Goal: Information Seeking & Learning: Learn about a topic

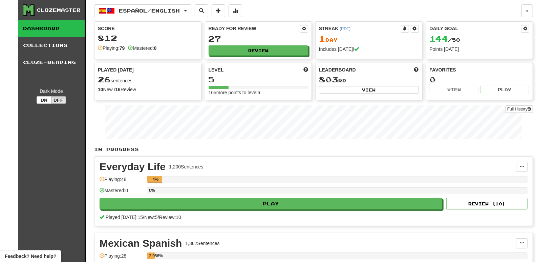
scroll to position [101, 0]
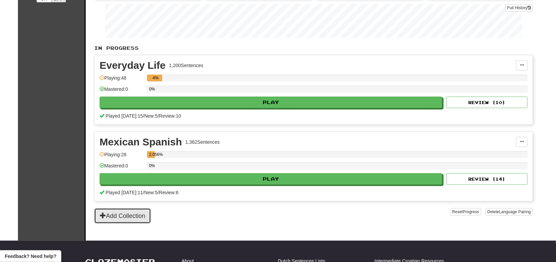
click at [109, 208] on button "Add Collection" at bounding box center [122, 216] width 57 height 16
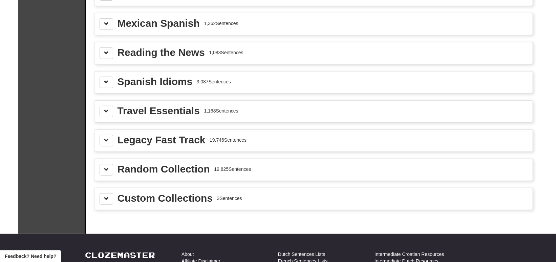
scroll to position [407, 0]
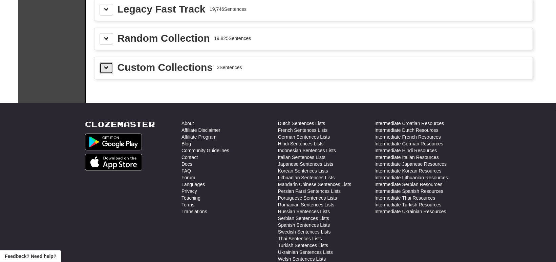
click at [105, 68] on button at bounding box center [107, 68] width 14 height 12
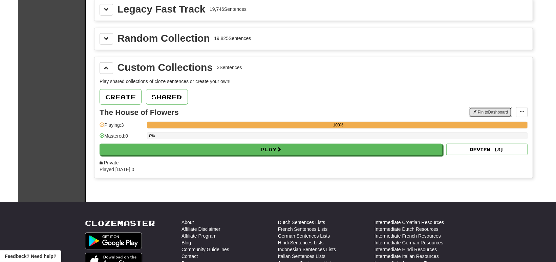
click at [504, 111] on button "Pin to Dashboard" at bounding box center [490, 112] width 43 height 10
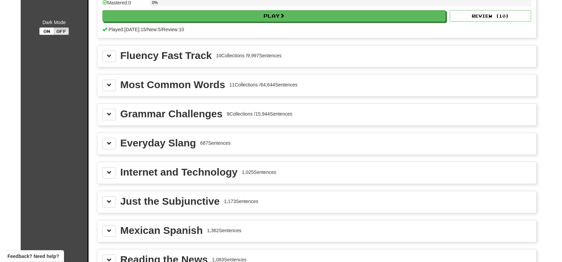
scroll to position [0, 0]
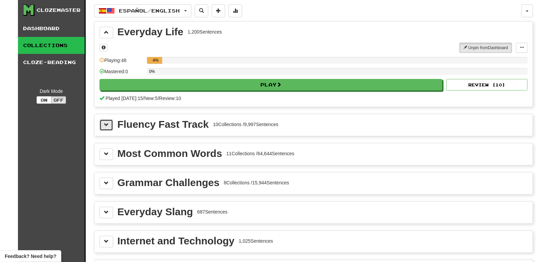
click at [104, 123] on span at bounding box center [106, 124] width 5 height 5
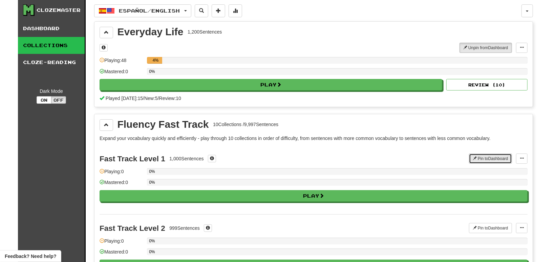
click at [492, 162] on button "Pin to Dashboard" at bounding box center [490, 159] width 43 height 10
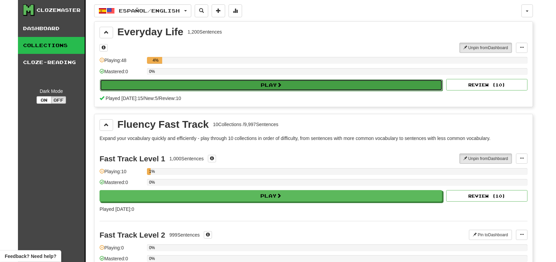
click at [243, 86] on button "Play" at bounding box center [271, 85] width 343 height 12
select select "**"
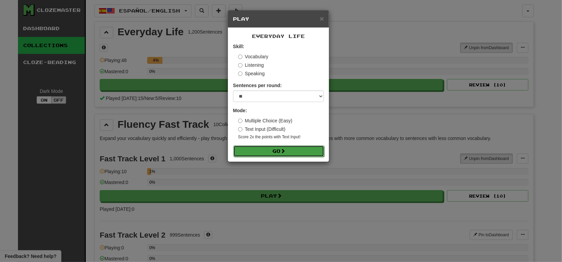
click at [276, 149] on button "Go" at bounding box center [278, 151] width 91 height 12
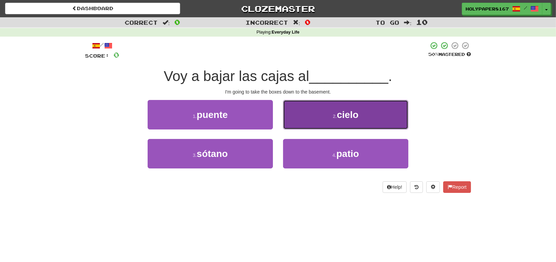
click at [311, 120] on button "2 . cielo" at bounding box center [345, 114] width 125 height 29
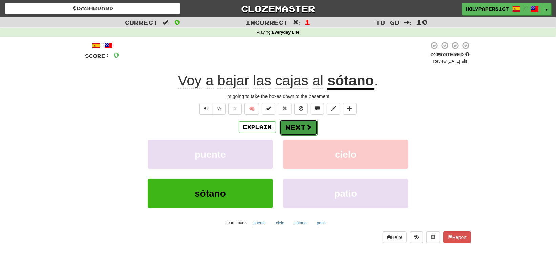
click at [306, 129] on span at bounding box center [309, 127] width 6 height 6
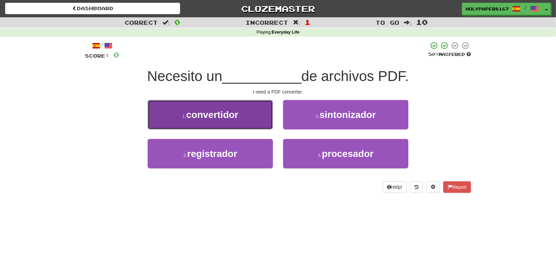
click at [258, 120] on button "1 . convertidor" at bounding box center [210, 114] width 125 height 29
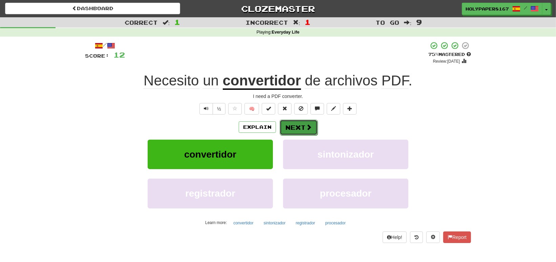
click at [289, 125] on button "Next" at bounding box center [299, 128] width 38 height 16
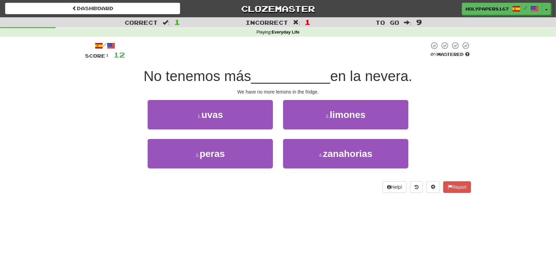
click at [305, 130] on div "2 . limones" at bounding box center [346, 119] width 136 height 39
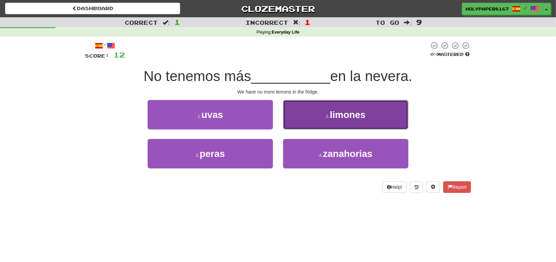
click at [317, 115] on button "2 . limones" at bounding box center [345, 114] width 125 height 29
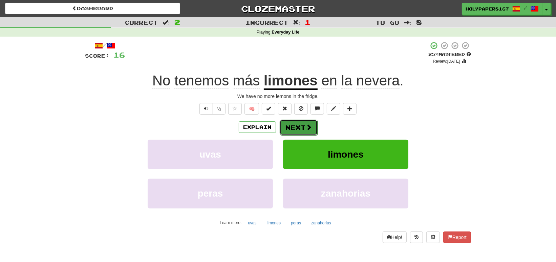
click at [298, 121] on button "Next" at bounding box center [299, 128] width 38 height 16
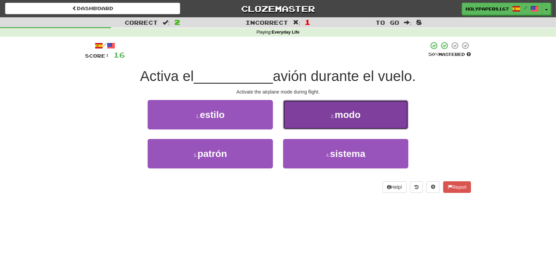
click at [304, 123] on button "2 . modo" at bounding box center [345, 114] width 125 height 29
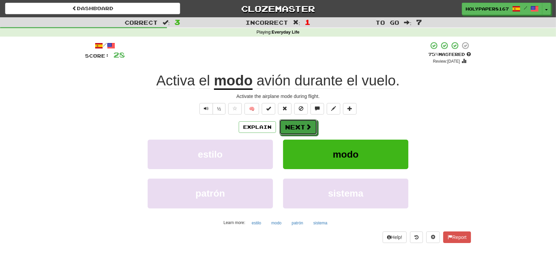
click at [304, 123] on button "Next" at bounding box center [299, 127] width 38 height 16
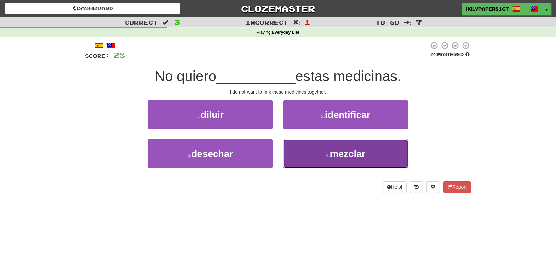
click at [331, 148] on span "mezclar" at bounding box center [347, 153] width 35 height 11
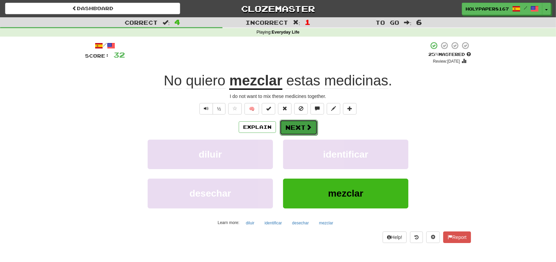
click at [292, 127] on button "Next" at bounding box center [299, 128] width 38 height 16
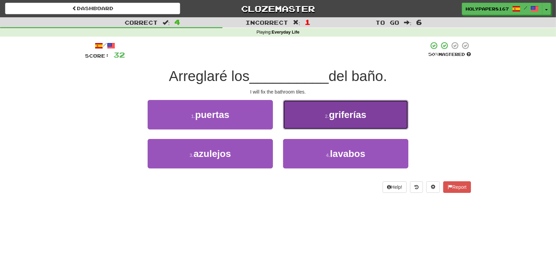
click at [349, 117] on span "griferías" at bounding box center [348, 114] width 38 height 11
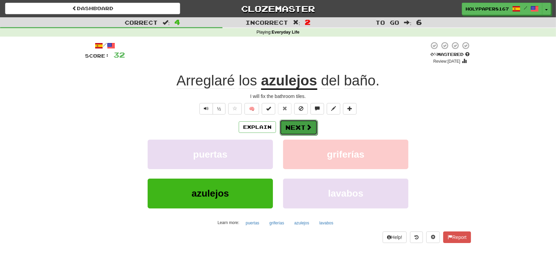
click at [308, 123] on button "Next" at bounding box center [299, 128] width 38 height 16
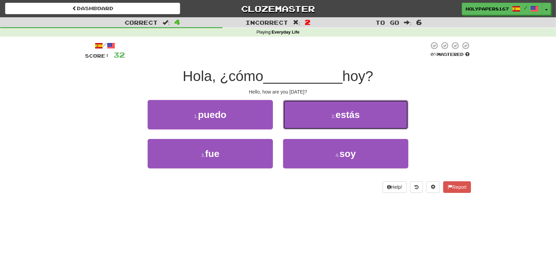
click at [308, 122] on button "2 . estás" at bounding box center [345, 114] width 125 height 29
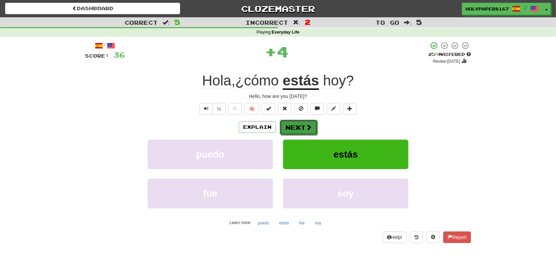
click at [308, 133] on button "Next" at bounding box center [299, 128] width 38 height 16
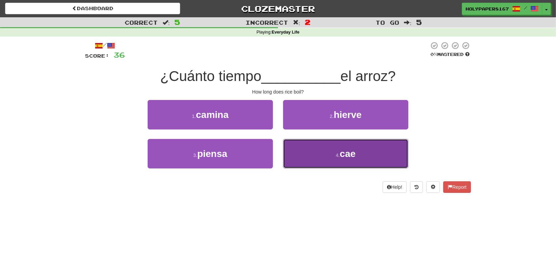
click at [317, 159] on button "4 . cae" at bounding box center [345, 153] width 125 height 29
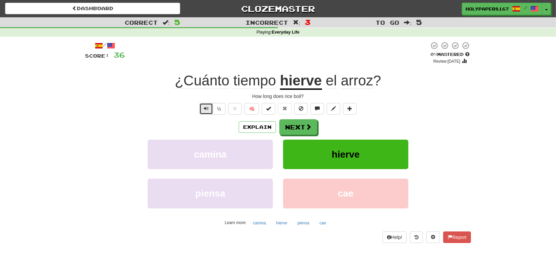
click at [206, 108] on span "Text-to-speech controls" at bounding box center [206, 108] width 5 height 5
click at [304, 129] on button "Next" at bounding box center [299, 128] width 38 height 16
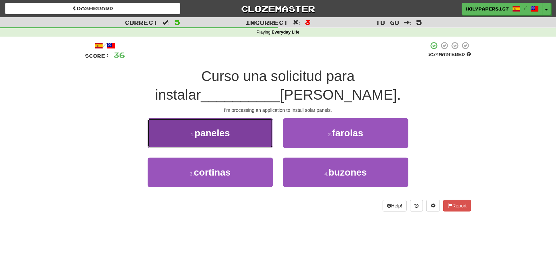
click at [206, 127] on button "1 . paneles" at bounding box center [210, 132] width 125 height 29
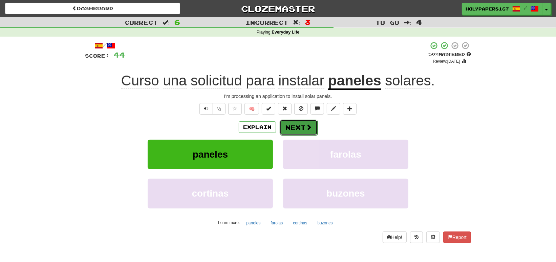
click at [285, 126] on button "Next" at bounding box center [299, 128] width 38 height 16
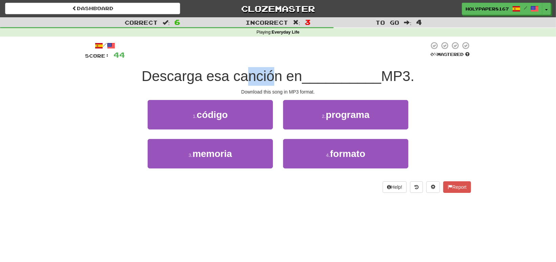
drag, startPoint x: 243, startPoint y: 77, endPoint x: 273, endPoint y: 74, distance: 29.7
click at [273, 74] on span "Descarga esa canción en" at bounding box center [222, 76] width 161 height 16
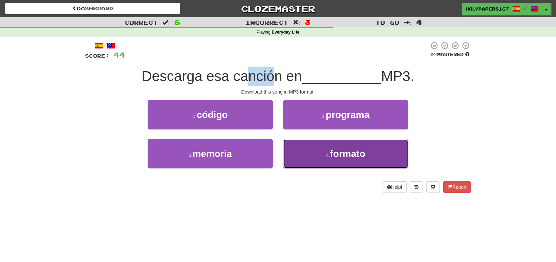
click at [321, 144] on button "4 . formato" at bounding box center [345, 153] width 125 height 29
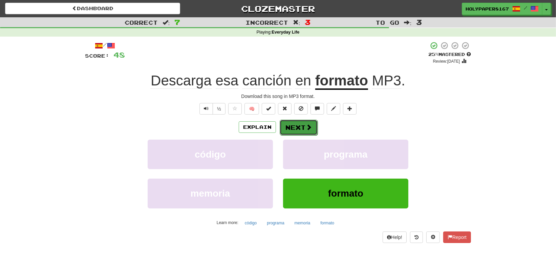
click at [306, 125] on span at bounding box center [309, 127] width 6 height 6
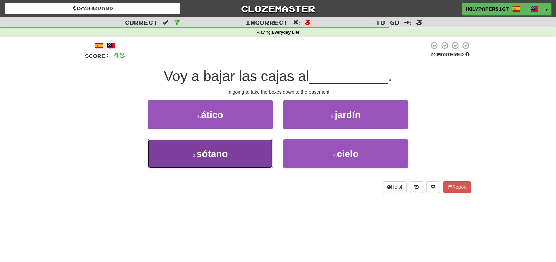
click at [248, 158] on button "3 . sótano" at bounding box center [210, 153] width 125 height 29
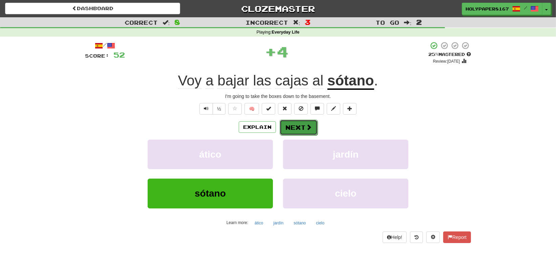
click at [283, 129] on button "Next" at bounding box center [299, 128] width 38 height 16
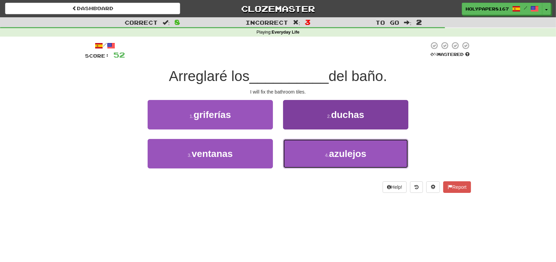
click at [313, 145] on button "4 . azulejos" at bounding box center [345, 153] width 125 height 29
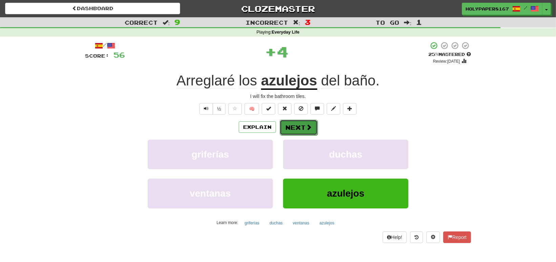
click at [311, 124] on span at bounding box center [309, 127] width 6 height 6
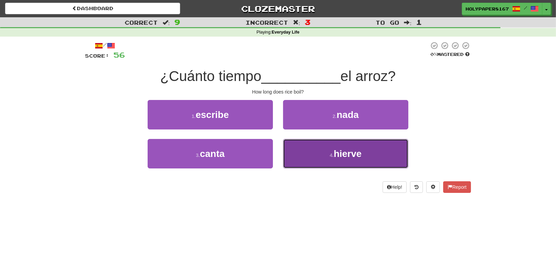
click at [325, 146] on button "4 . hierve" at bounding box center [345, 153] width 125 height 29
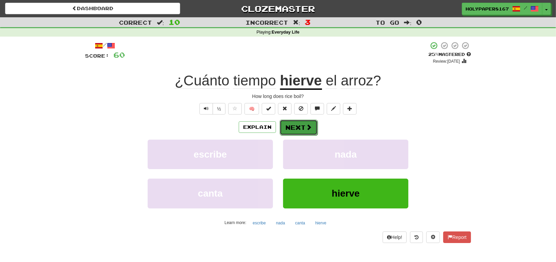
click at [292, 132] on button "Next" at bounding box center [299, 128] width 38 height 16
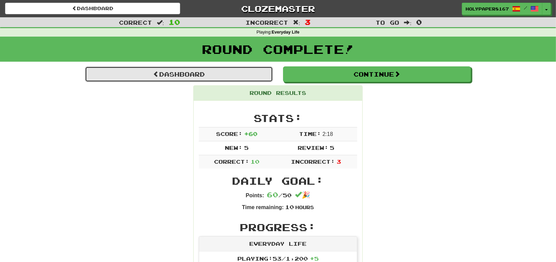
click at [213, 68] on link "Dashboard" at bounding box center [179, 74] width 188 height 16
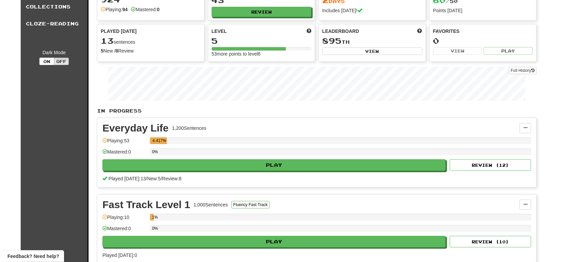
scroll to position [101, 0]
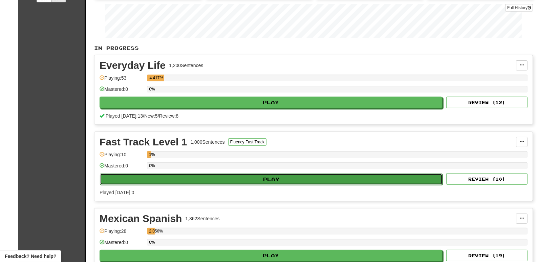
click at [190, 180] on button "Play" at bounding box center [271, 180] width 343 height 12
select select "**"
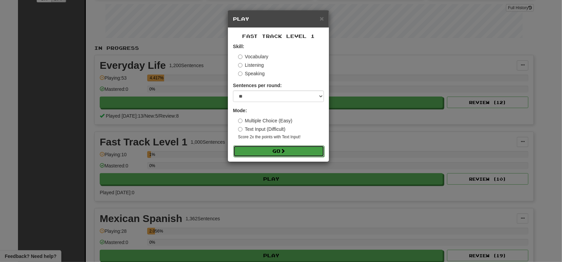
click at [265, 156] on button "Go" at bounding box center [278, 151] width 91 height 12
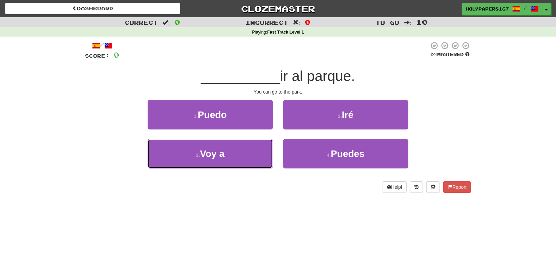
click at [263, 155] on button "3 . Voy a" at bounding box center [210, 153] width 125 height 29
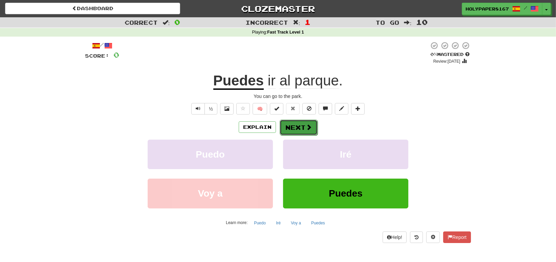
click at [308, 128] on span at bounding box center [309, 127] width 6 height 6
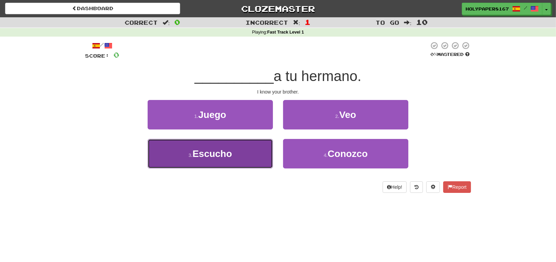
click at [233, 146] on button "3 . Escucho" at bounding box center [210, 153] width 125 height 29
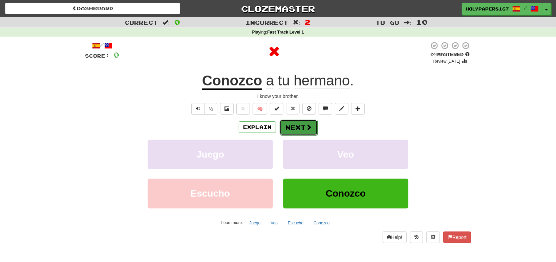
click at [298, 123] on button "Next" at bounding box center [299, 128] width 38 height 16
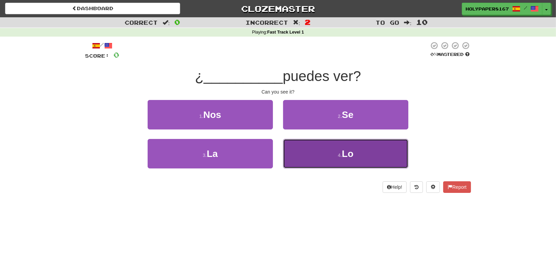
click at [306, 147] on button "4 . Lo" at bounding box center [345, 153] width 125 height 29
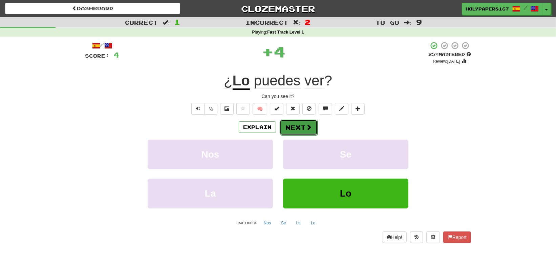
click at [298, 124] on button "Next" at bounding box center [299, 128] width 38 height 16
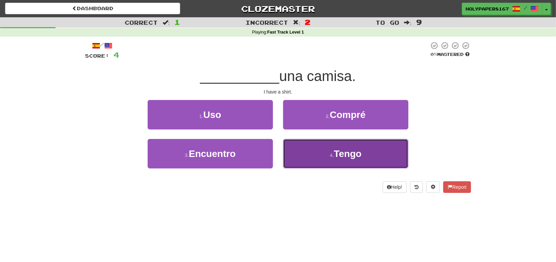
click at [326, 153] on button "4 . Tengo" at bounding box center [345, 153] width 125 height 29
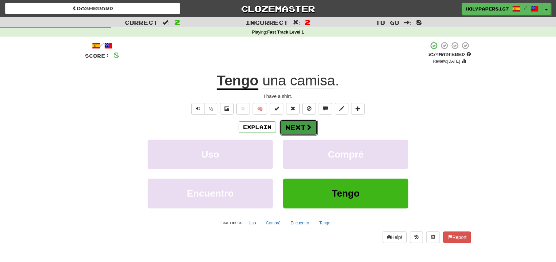
click at [296, 127] on button "Next" at bounding box center [299, 128] width 38 height 16
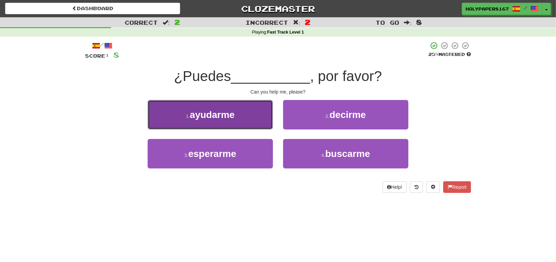
click at [228, 119] on span "ayudarme" at bounding box center [212, 114] width 45 height 11
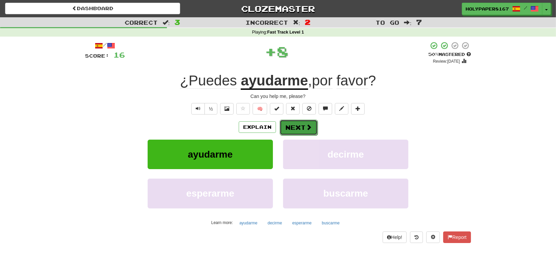
click at [303, 127] on button "Next" at bounding box center [299, 128] width 38 height 16
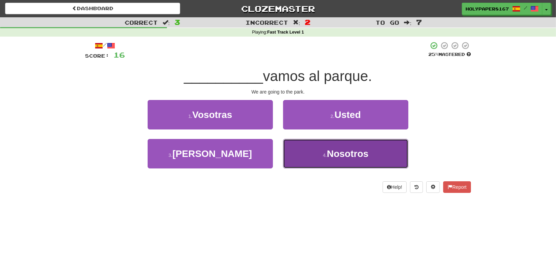
click at [310, 150] on button "4 . Nosotros" at bounding box center [345, 153] width 125 height 29
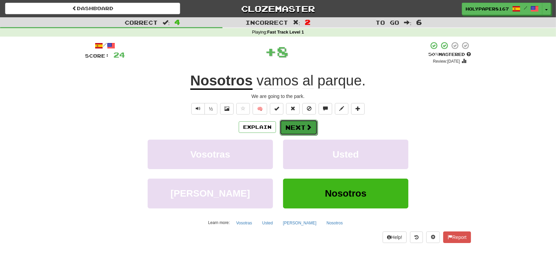
click at [297, 134] on button "Next" at bounding box center [299, 128] width 38 height 16
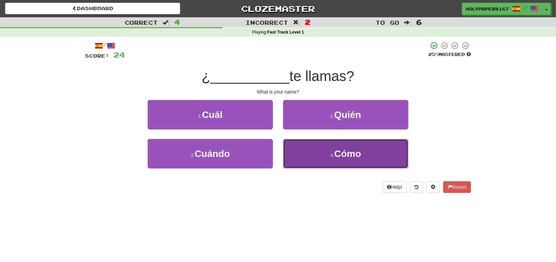
click at [292, 144] on button "4 . Cómo" at bounding box center [345, 153] width 125 height 29
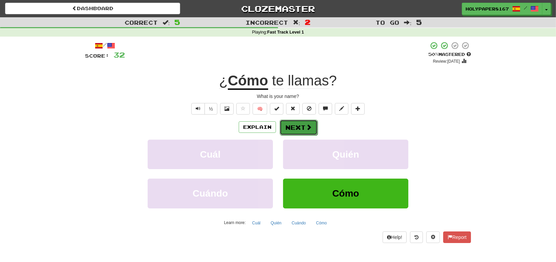
click at [314, 125] on button "Next" at bounding box center [299, 128] width 38 height 16
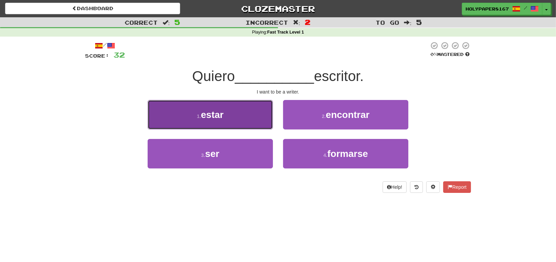
click at [241, 113] on button "1 . estar" at bounding box center [210, 114] width 125 height 29
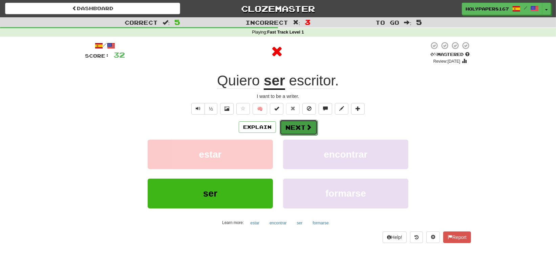
click at [280, 125] on button "Next" at bounding box center [299, 128] width 38 height 16
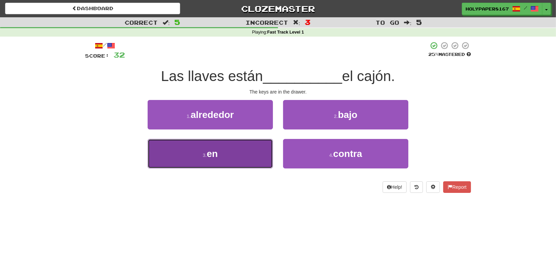
click at [217, 150] on span "en" at bounding box center [212, 153] width 11 height 11
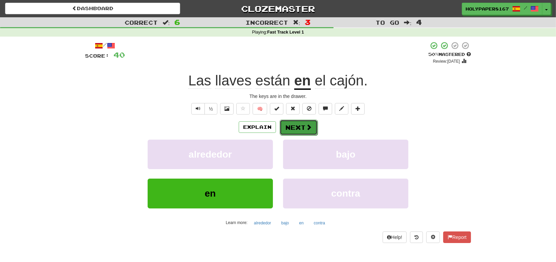
click at [293, 129] on button "Next" at bounding box center [299, 128] width 38 height 16
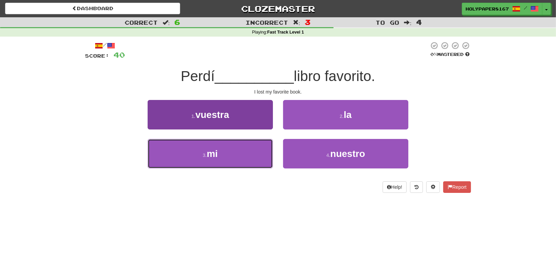
click at [224, 158] on button "3 . mi" at bounding box center [210, 153] width 125 height 29
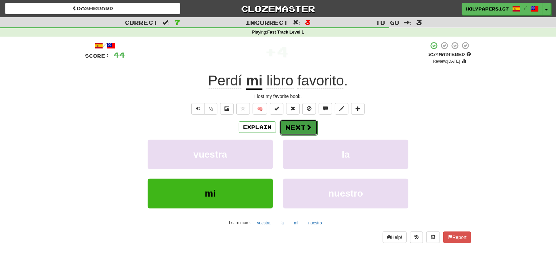
click at [297, 130] on button "Next" at bounding box center [299, 128] width 38 height 16
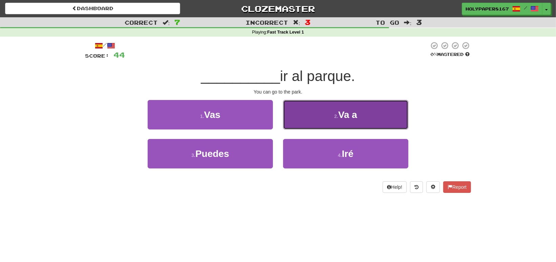
click at [335, 119] on small "2 ." at bounding box center [336, 116] width 4 height 5
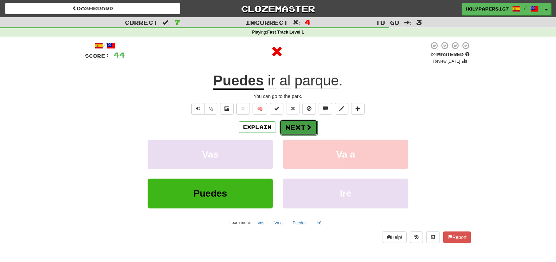
click at [303, 125] on button "Next" at bounding box center [299, 128] width 38 height 16
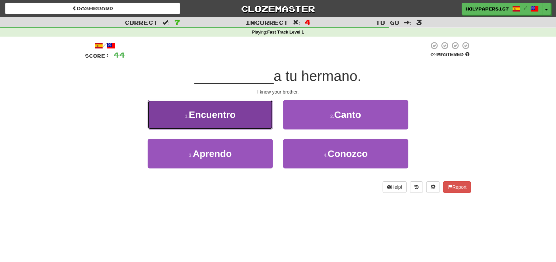
click at [185, 120] on button "1 . Encuentro" at bounding box center [210, 114] width 125 height 29
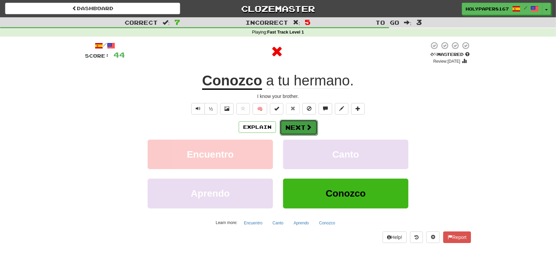
click at [306, 126] on span at bounding box center [309, 127] width 6 height 6
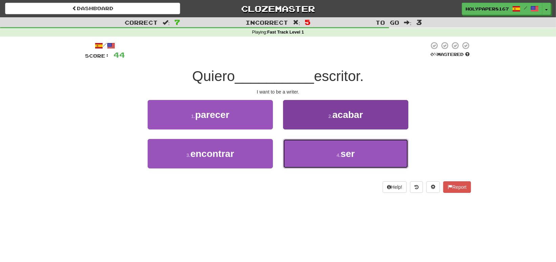
click at [321, 155] on button "4 . ser" at bounding box center [345, 153] width 125 height 29
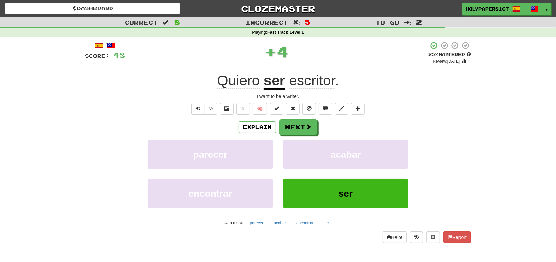
click at [279, 125] on div "Explain Next" at bounding box center [278, 127] width 386 height 16
click at [292, 126] on button "Next" at bounding box center [299, 128] width 38 height 16
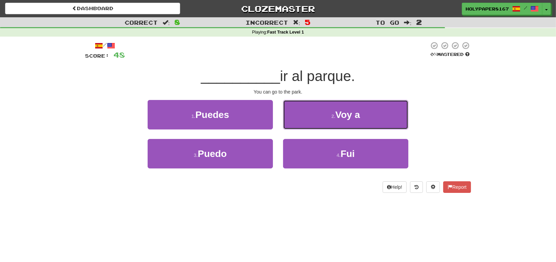
click at [292, 126] on button "2 . Voy a" at bounding box center [345, 114] width 125 height 29
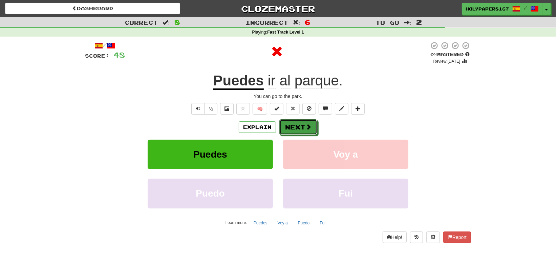
click at [292, 126] on button "Next" at bounding box center [299, 127] width 38 height 16
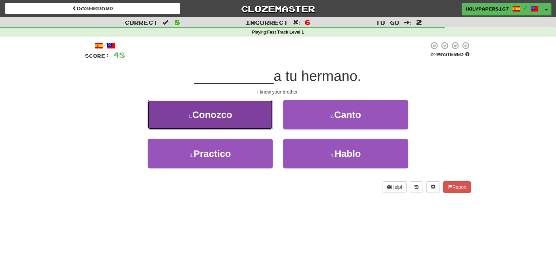
click at [239, 126] on button "1 . Conozco" at bounding box center [210, 114] width 125 height 29
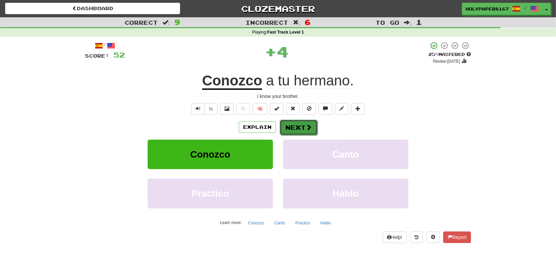
click at [312, 130] on button "Next" at bounding box center [299, 128] width 38 height 16
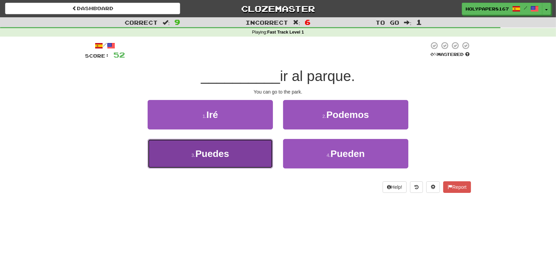
click at [226, 163] on button "3 . Puedes" at bounding box center [210, 153] width 125 height 29
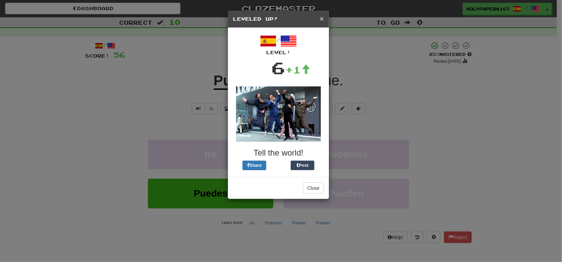
click at [320, 18] on span "×" at bounding box center [322, 19] width 4 height 8
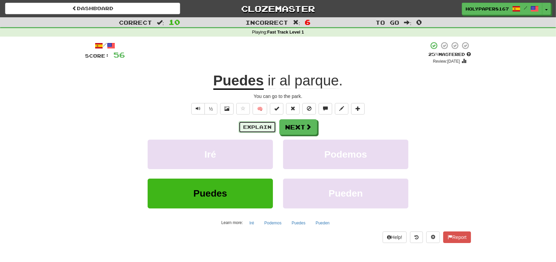
click at [249, 129] on button "Explain" at bounding box center [257, 127] width 37 height 12
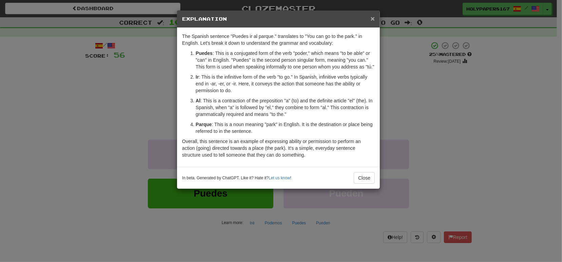
click at [371, 19] on span "×" at bounding box center [372, 19] width 4 height 8
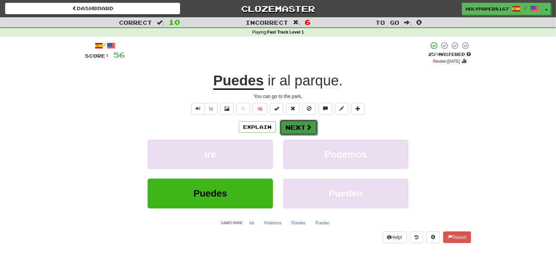
click at [294, 134] on button "Next" at bounding box center [299, 128] width 38 height 16
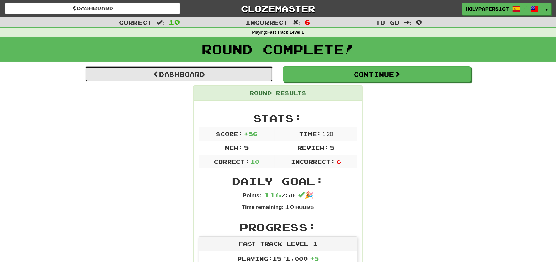
click at [244, 68] on link "Dashboard" at bounding box center [179, 74] width 188 height 16
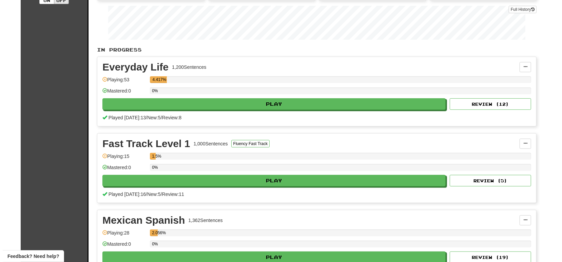
scroll to position [169, 0]
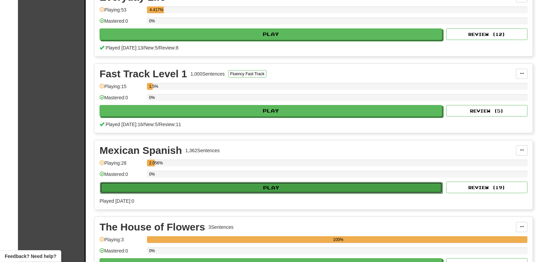
click at [275, 190] on button "Play" at bounding box center [271, 188] width 343 height 12
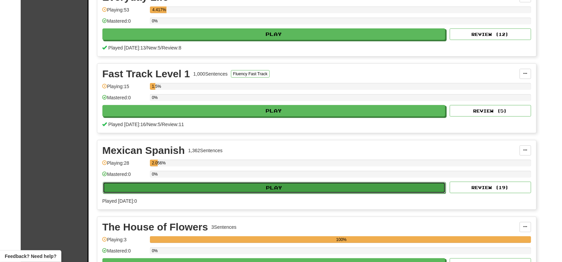
select select "**"
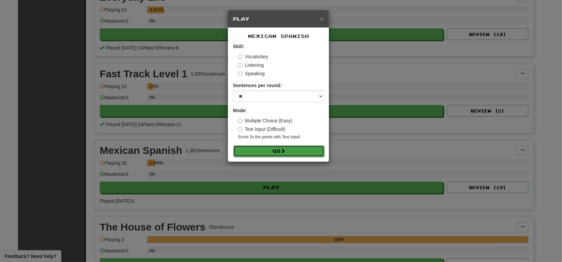
click at [280, 154] on button "Go" at bounding box center [278, 151] width 91 height 12
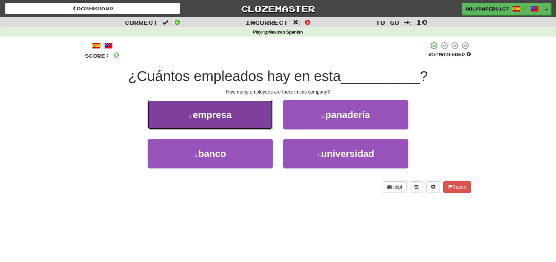
click at [235, 123] on button "1 . empresa" at bounding box center [210, 114] width 125 height 29
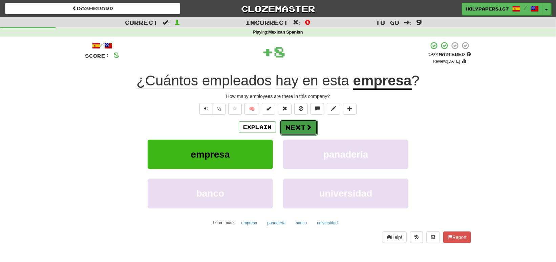
click at [287, 123] on button "Next" at bounding box center [299, 128] width 38 height 16
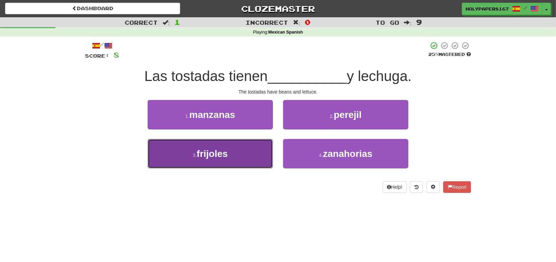
click at [247, 158] on button "3 . frijoles" at bounding box center [210, 153] width 125 height 29
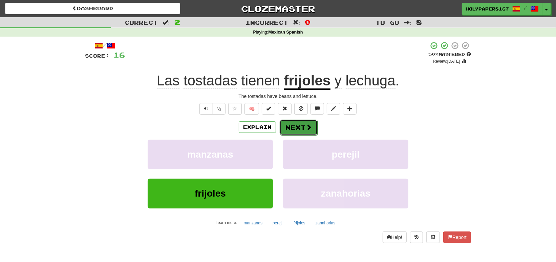
click at [305, 133] on button "Next" at bounding box center [299, 128] width 38 height 16
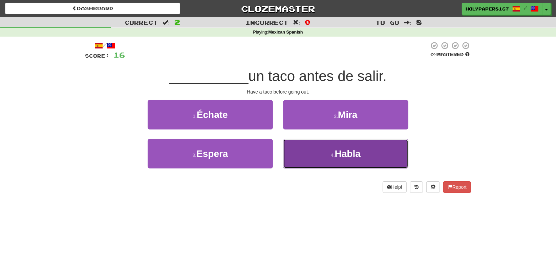
click at [320, 152] on button "4 . Habla" at bounding box center [345, 153] width 125 height 29
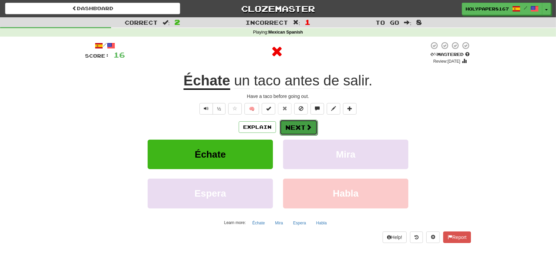
click at [294, 134] on button "Next" at bounding box center [299, 128] width 38 height 16
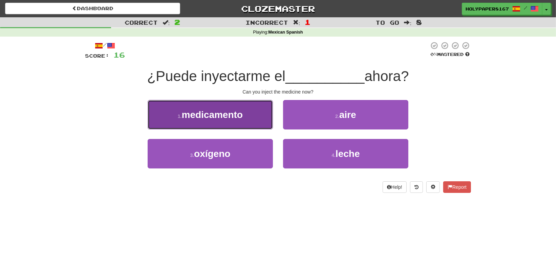
click at [257, 120] on button "1 . medicamento" at bounding box center [210, 114] width 125 height 29
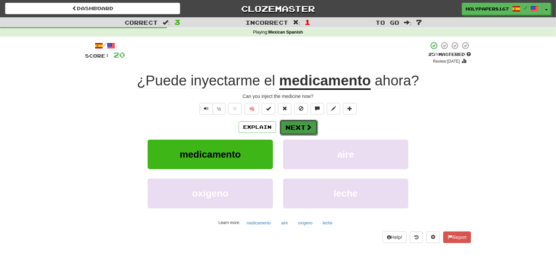
click at [298, 124] on button "Next" at bounding box center [299, 128] width 38 height 16
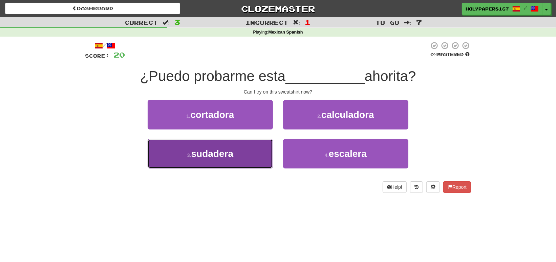
click at [230, 156] on span "sudadera" at bounding box center [212, 153] width 42 height 11
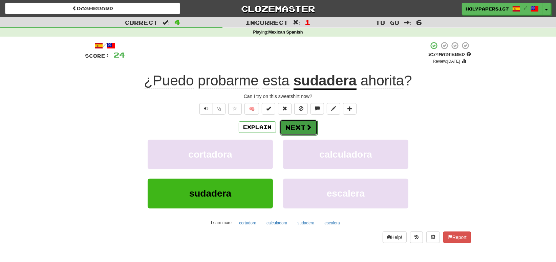
click at [299, 130] on button "Next" at bounding box center [299, 128] width 38 height 16
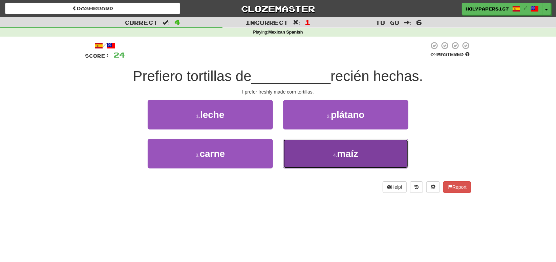
click at [332, 145] on button "4 . maíz" at bounding box center [345, 153] width 125 height 29
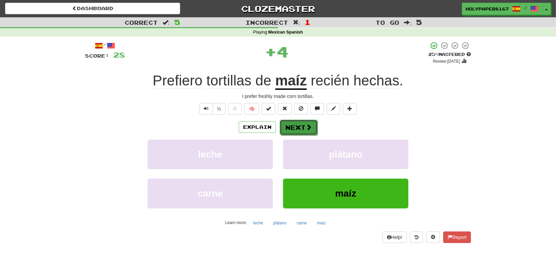
click at [307, 127] on span at bounding box center [309, 127] width 6 height 6
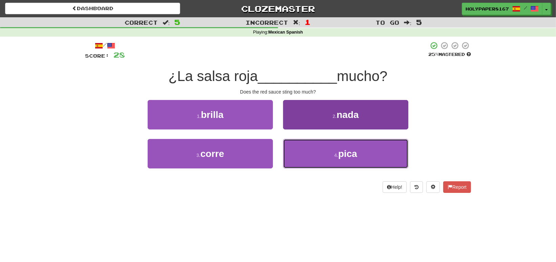
click at [315, 141] on button "4 . pica" at bounding box center [345, 153] width 125 height 29
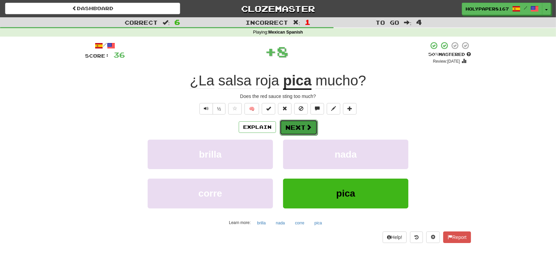
click at [286, 126] on button "Next" at bounding box center [299, 128] width 38 height 16
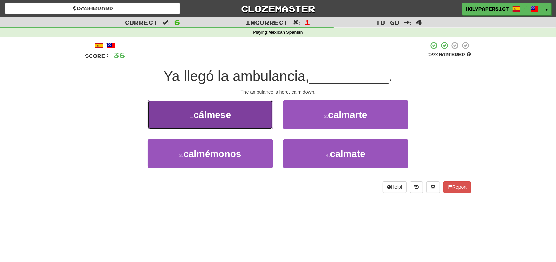
click at [245, 120] on button "1 . cálmese" at bounding box center [210, 114] width 125 height 29
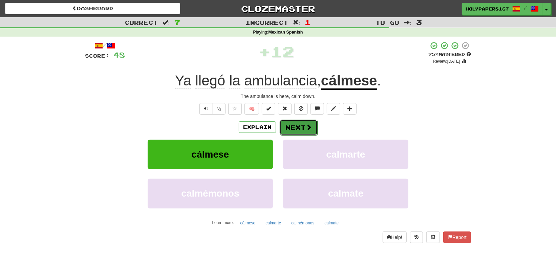
click at [305, 123] on button "Next" at bounding box center [299, 128] width 38 height 16
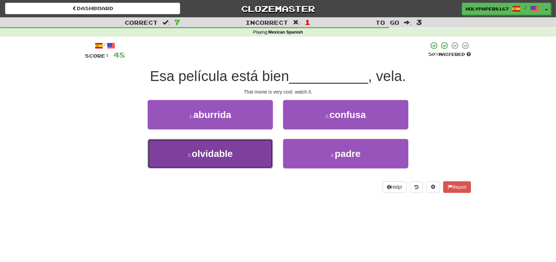
click at [259, 158] on button "3 . olvidable" at bounding box center [210, 153] width 125 height 29
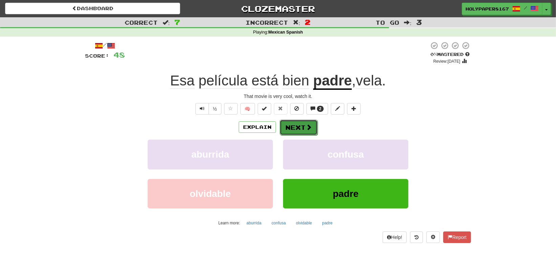
click at [308, 124] on span at bounding box center [309, 127] width 6 height 6
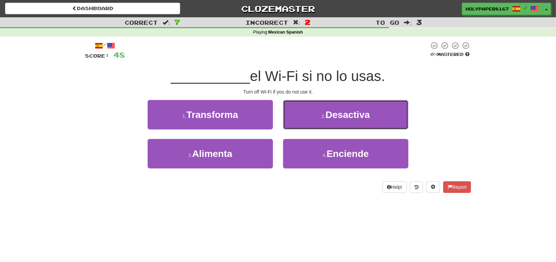
click at [308, 123] on button "2 . Desactiva" at bounding box center [345, 114] width 125 height 29
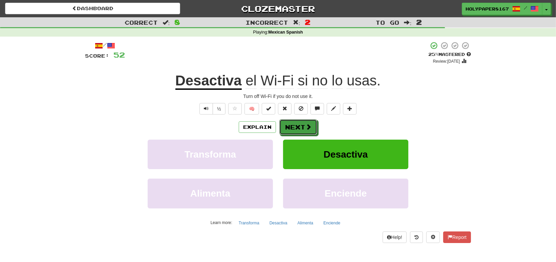
click at [308, 124] on span at bounding box center [309, 127] width 6 height 6
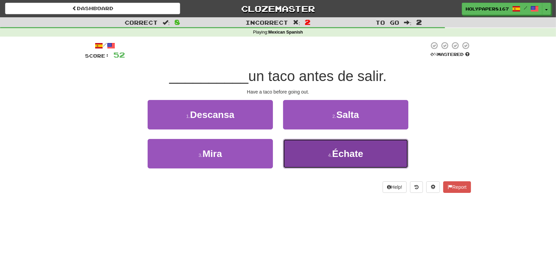
click at [316, 150] on button "4 . Échate" at bounding box center [345, 153] width 125 height 29
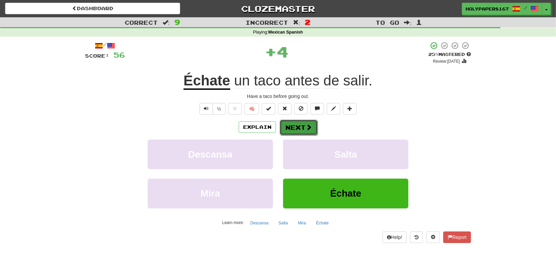
click at [306, 128] on span at bounding box center [309, 127] width 6 height 6
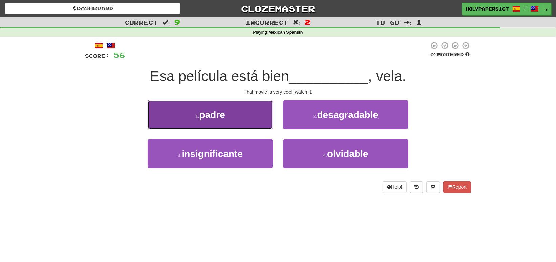
click at [225, 125] on button "1 . padre" at bounding box center [210, 114] width 125 height 29
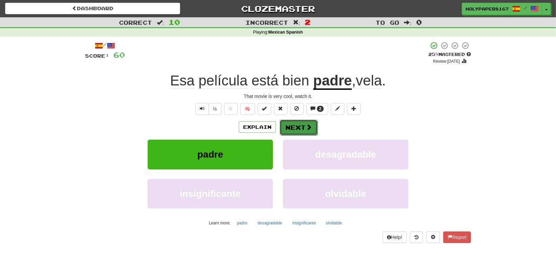
click at [290, 122] on button "Next" at bounding box center [299, 128] width 38 height 16
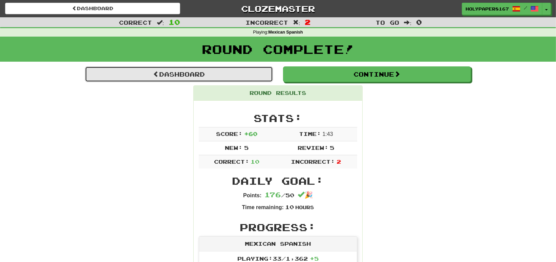
click at [229, 73] on link "Dashboard" at bounding box center [179, 74] width 188 height 16
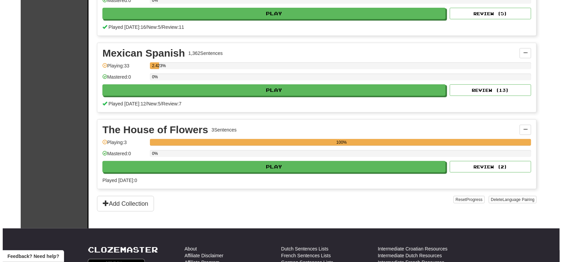
scroll to position [305, 0]
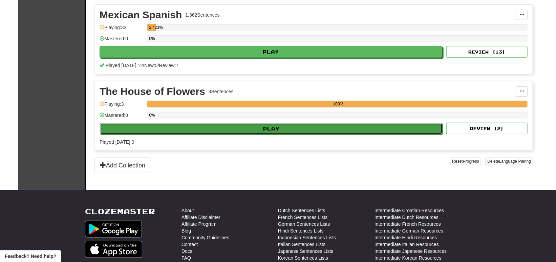
click at [264, 130] on button "Play" at bounding box center [271, 129] width 343 height 12
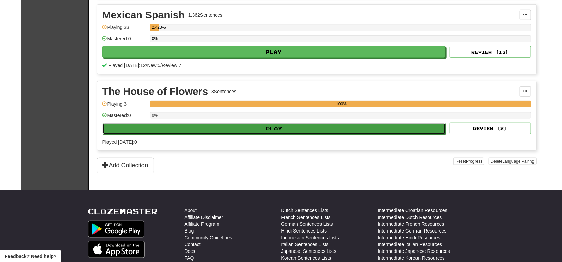
select select "**"
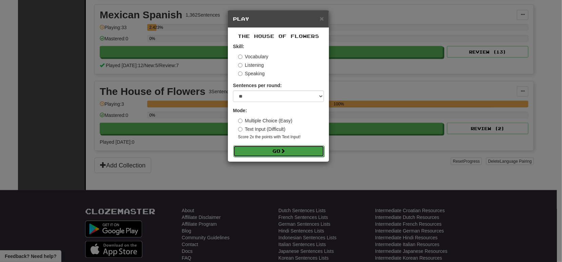
click at [267, 154] on button "Go" at bounding box center [278, 151] width 91 height 12
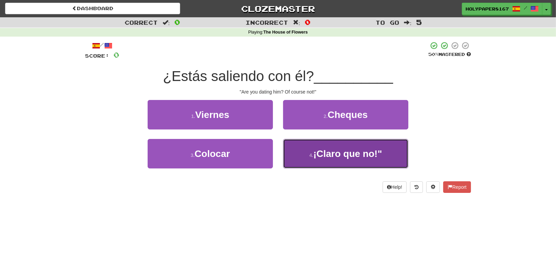
click at [334, 147] on button "4 . ¡Claro que no!"" at bounding box center [345, 153] width 125 height 29
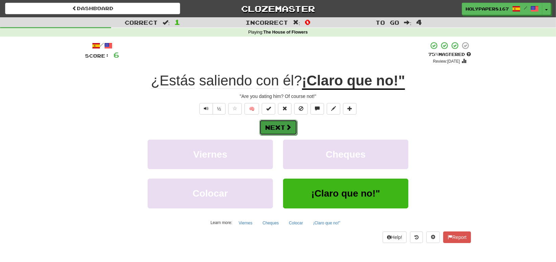
click at [274, 131] on button "Next" at bounding box center [279, 128] width 38 height 16
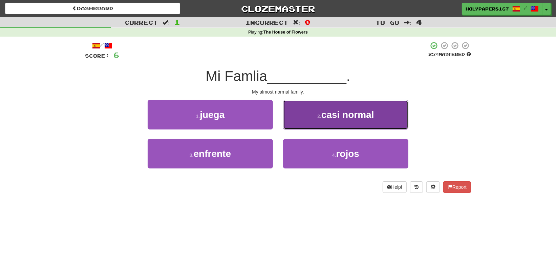
click at [318, 118] on small "2 ." at bounding box center [320, 116] width 4 height 5
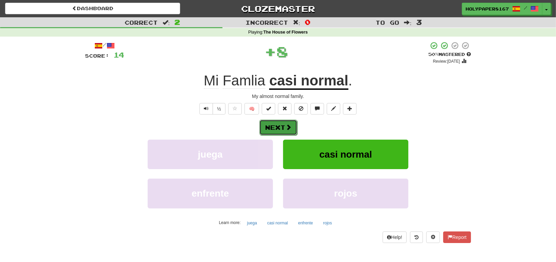
click at [283, 125] on button "Next" at bounding box center [279, 128] width 38 height 16
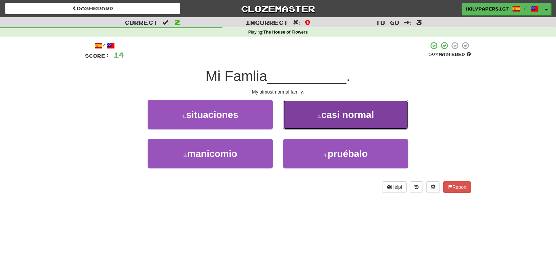
click at [310, 126] on button "2 . casi normal" at bounding box center [345, 114] width 125 height 29
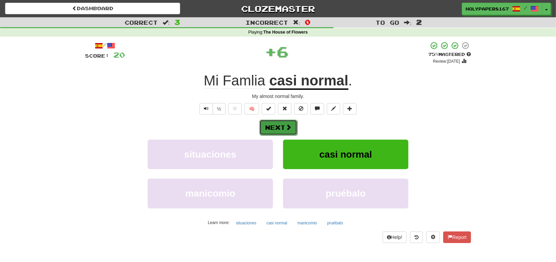
click at [279, 127] on button "Next" at bounding box center [279, 128] width 38 height 16
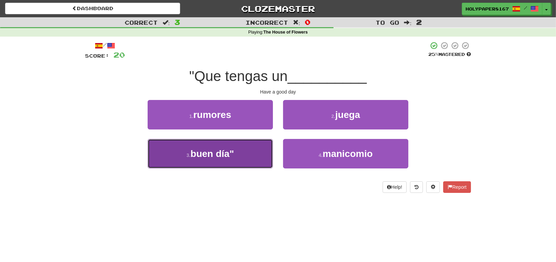
click at [213, 167] on button "3 . buen día"" at bounding box center [210, 153] width 125 height 29
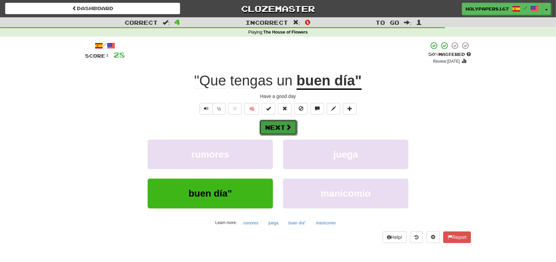
click at [260, 123] on button "Next" at bounding box center [279, 128] width 38 height 16
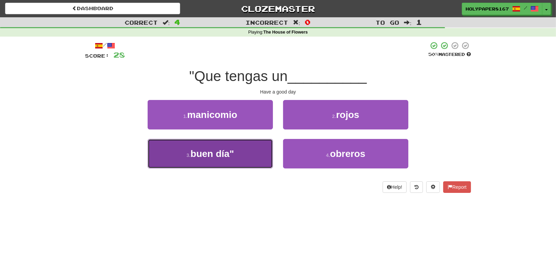
click at [251, 145] on button "3 . buen día"" at bounding box center [210, 153] width 125 height 29
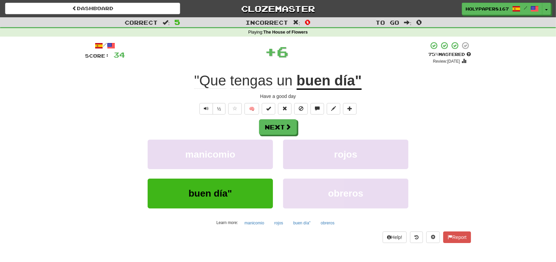
click at [298, 123] on div "Next" at bounding box center [278, 127] width 386 height 16
click at [288, 127] on span at bounding box center [289, 127] width 6 height 6
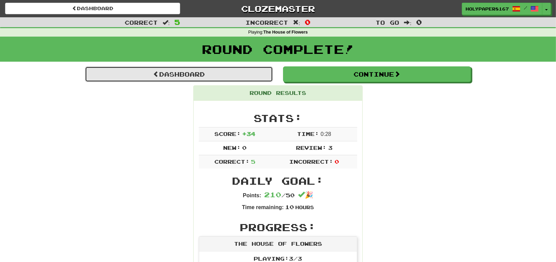
click at [248, 79] on link "Dashboard" at bounding box center [179, 74] width 188 height 16
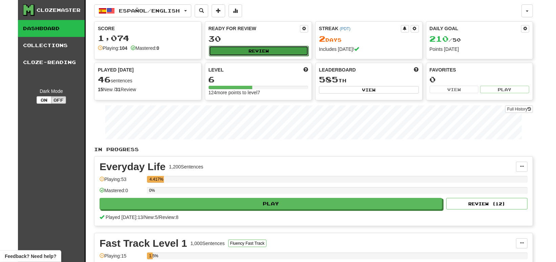
click at [260, 53] on button "Review" at bounding box center [259, 51] width 100 height 10
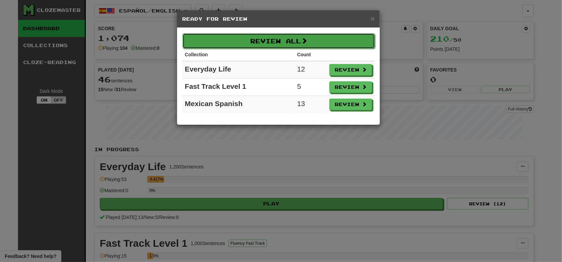
click at [279, 43] on button "Review All" at bounding box center [278, 41] width 192 height 16
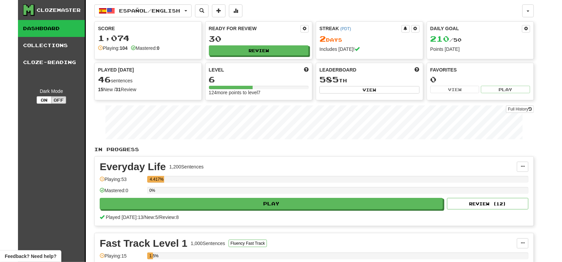
select select "**"
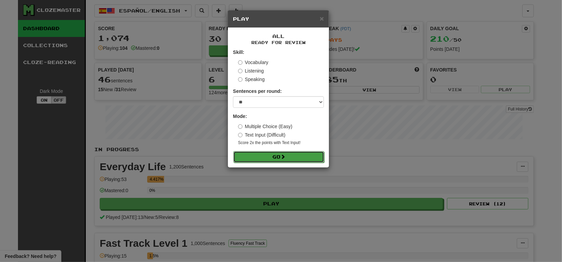
click at [293, 158] on button "Go" at bounding box center [278, 157] width 91 height 12
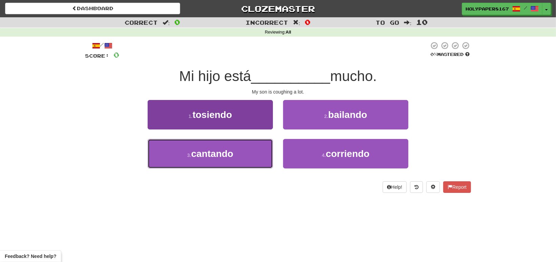
click at [223, 151] on span "cantando" at bounding box center [212, 153] width 42 height 11
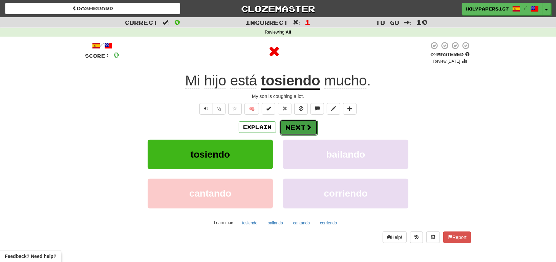
click at [290, 120] on button "Next" at bounding box center [299, 128] width 38 height 16
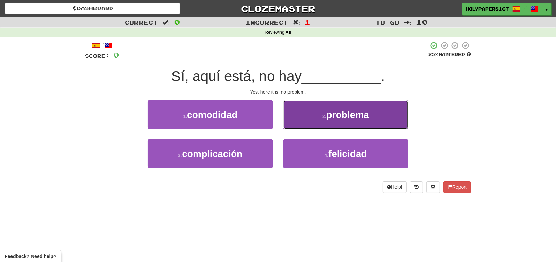
click at [298, 119] on button "2 . problema" at bounding box center [345, 114] width 125 height 29
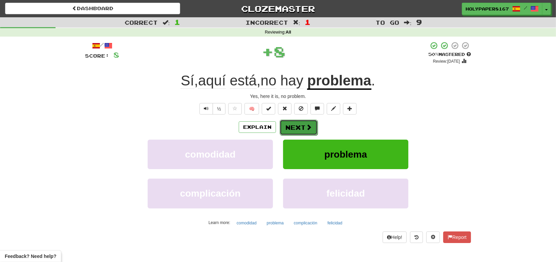
click at [290, 123] on button "Next" at bounding box center [299, 128] width 38 height 16
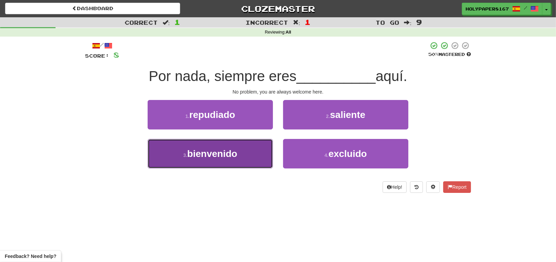
click at [248, 161] on button "3 . bienvenido" at bounding box center [210, 153] width 125 height 29
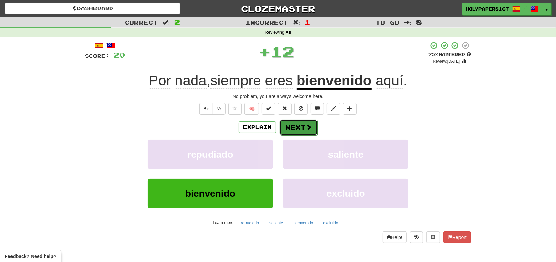
click at [293, 125] on button "Next" at bounding box center [299, 128] width 38 height 16
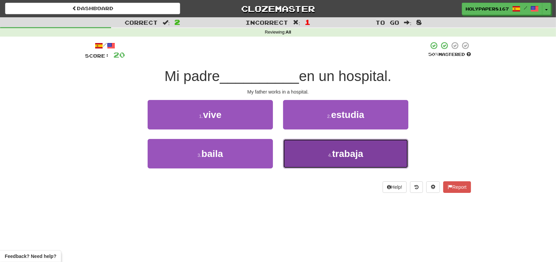
click at [336, 149] on span "trabaja" at bounding box center [347, 153] width 31 height 11
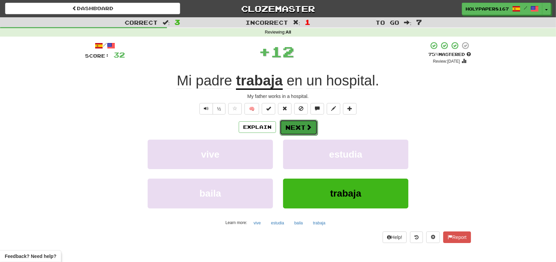
click at [306, 122] on button "Next" at bounding box center [299, 128] width 38 height 16
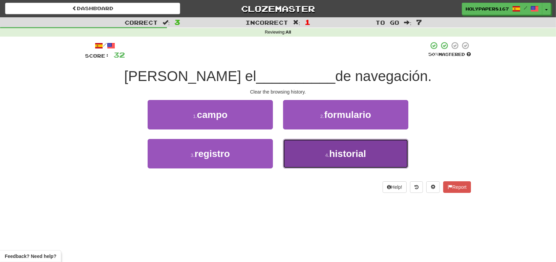
click at [319, 160] on button "4 . historial" at bounding box center [345, 153] width 125 height 29
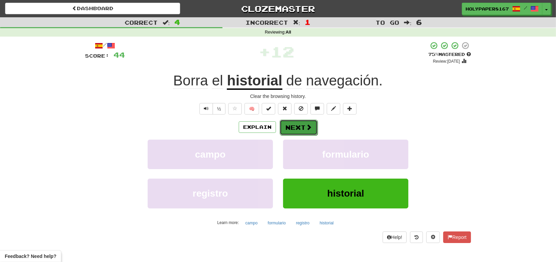
click at [312, 129] on button "Next" at bounding box center [299, 128] width 38 height 16
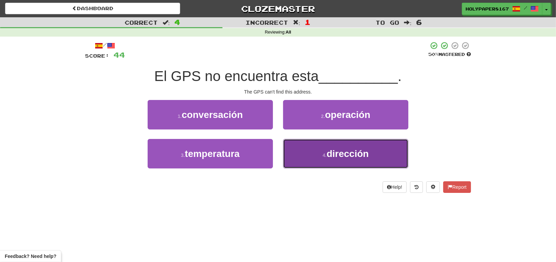
click at [344, 153] on span "dirección" at bounding box center [348, 153] width 42 height 11
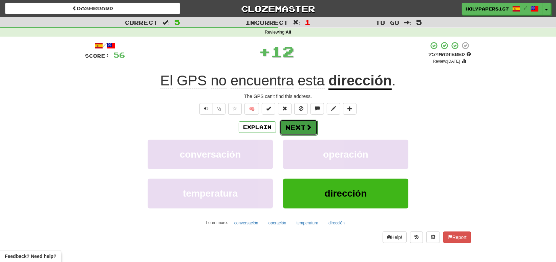
click at [286, 128] on button "Next" at bounding box center [299, 128] width 38 height 16
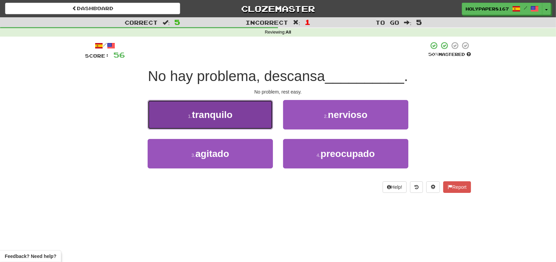
click at [244, 123] on button "1 . tranquilo" at bounding box center [210, 114] width 125 height 29
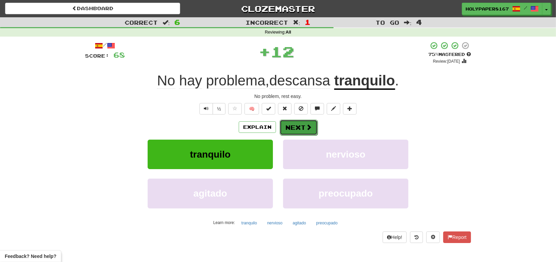
click at [287, 122] on button "Next" at bounding box center [299, 128] width 38 height 16
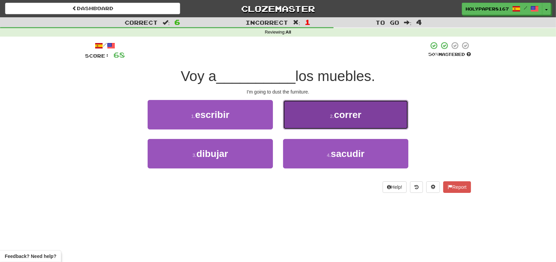
click at [301, 117] on button "2 . correr" at bounding box center [345, 114] width 125 height 29
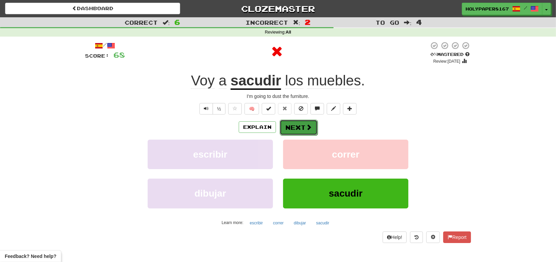
click at [298, 124] on button "Next" at bounding box center [299, 128] width 38 height 16
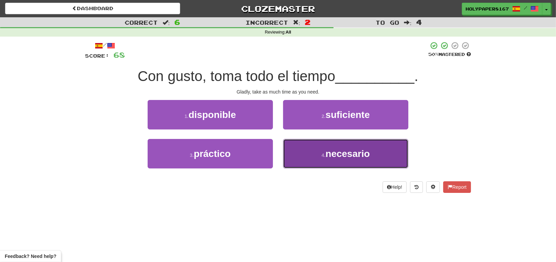
click at [314, 154] on button "4 . necesario" at bounding box center [345, 153] width 125 height 29
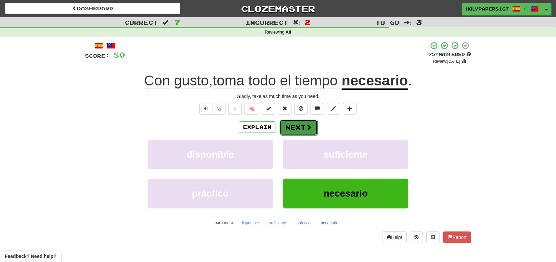
click at [303, 124] on button "Next" at bounding box center [299, 128] width 38 height 16
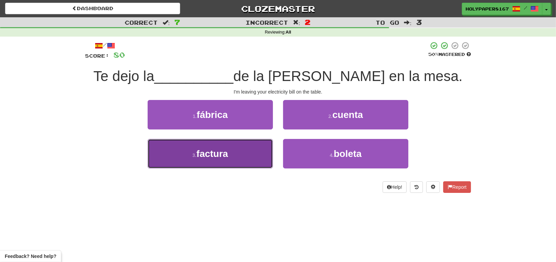
click at [247, 155] on button "3 . factura" at bounding box center [210, 153] width 125 height 29
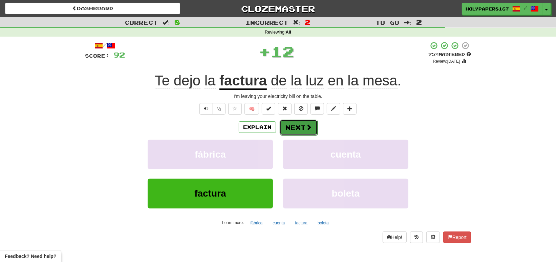
click at [306, 132] on button "Next" at bounding box center [299, 128] width 38 height 16
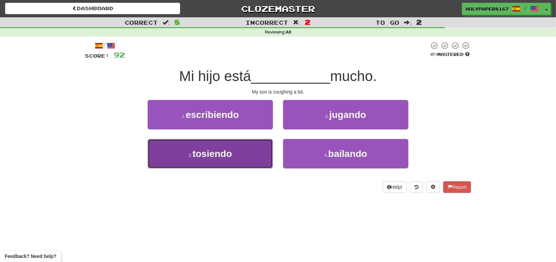
click at [251, 155] on button "3 . tosiendo" at bounding box center [210, 153] width 125 height 29
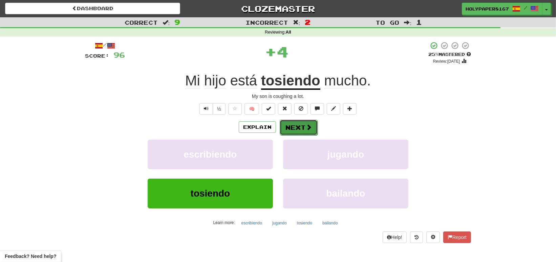
click at [292, 127] on button "Next" at bounding box center [299, 128] width 38 height 16
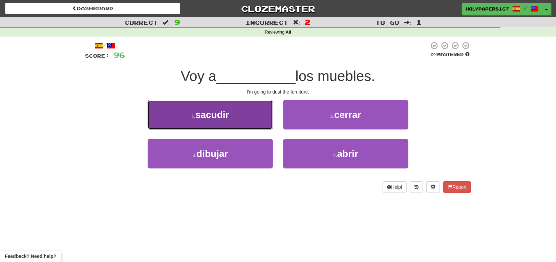
click at [260, 123] on button "1 . sacudir" at bounding box center [210, 114] width 125 height 29
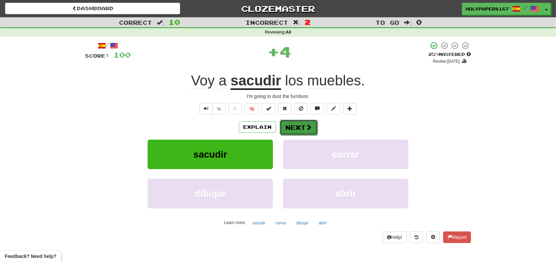
click at [294, 128] on button "Next" at bounding box center [299, 128] width 38 height 16
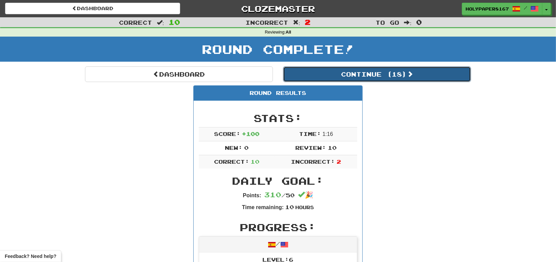
click at [355, 75] on button "Continue ( 18 )" at bounding box center [377, 74] width 188 height 16
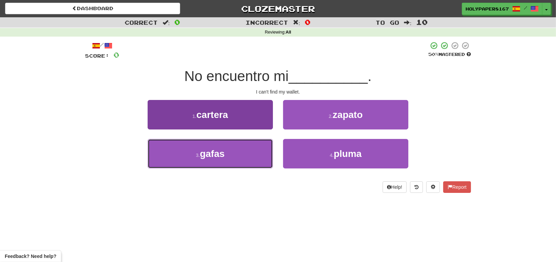
drag, startPoint x: 217, startPoint y: 146, endPoint x: 208, endPoint y: 152, distance: 10.0
click at [208, 152] on button "3 . [GEOGRAPHIC_DATA]" at bounding box center [210, 153] width 125 height 29
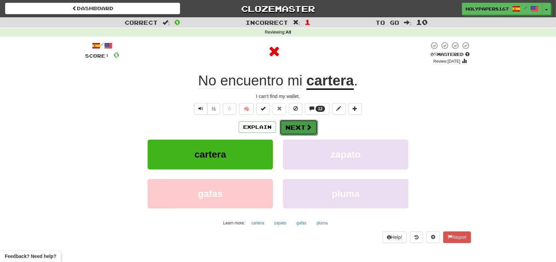
click at [296, 128] on button "Next" at bounding box center [299, 128] width 38 height 16
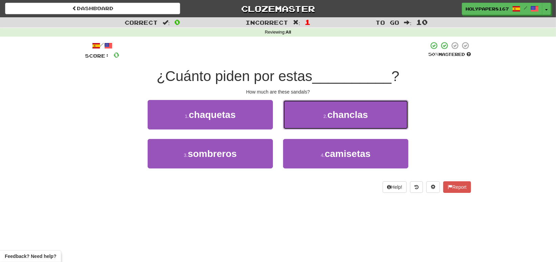
click at [313, 117] on button "2 . chanclas" at bounding box center [345, 114] width 125 height 29
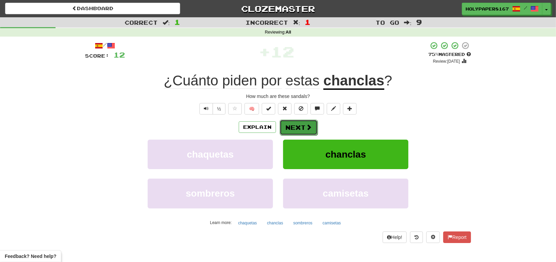
click at [301, 129] on button "Next" at bounding box center [299, 128] width 38 height 16
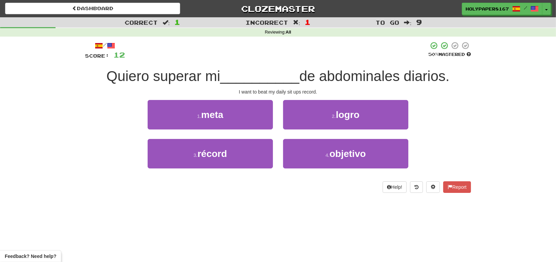
click at [301, 129] on div "2 . logro" at bounding box center [346, 119] width 136 height 39
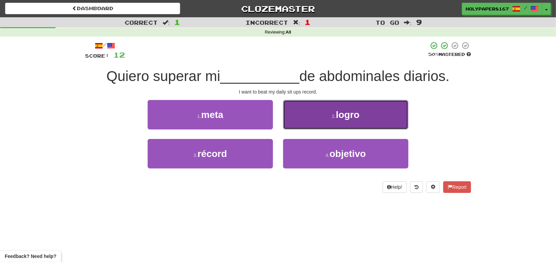
click at [332, 111] on button "2 . logro" at bounding box center [345, 114] width 125 height 29
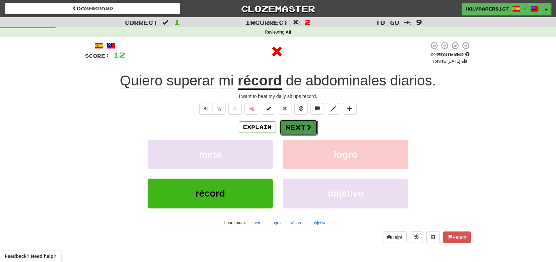
click at [308, 124] on span at bounding box center [309, 127] width 6 height 6
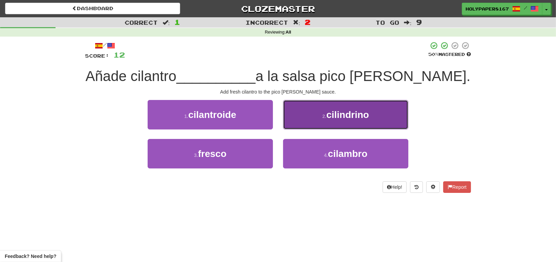
click at [358, 119] on span "cilindrino" at bounding box center [348, 114] width 43 height 11
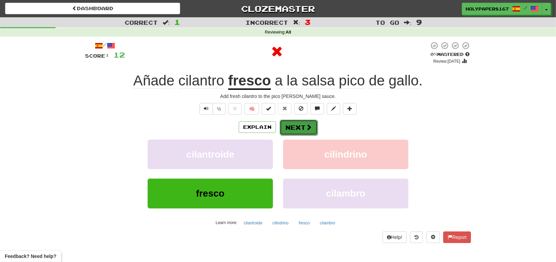
click at [304, 121] on button "Next" at bounding box center [299, 128] width 38 height 16
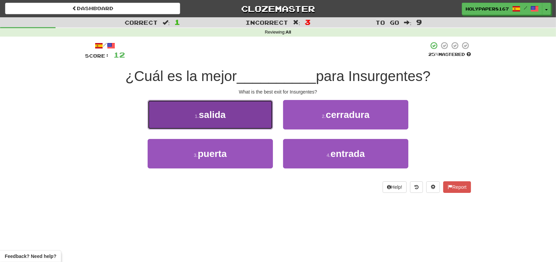
click at [246, 120] on button "1 . salida" at bounding box center [210, 114] width 125 height 29
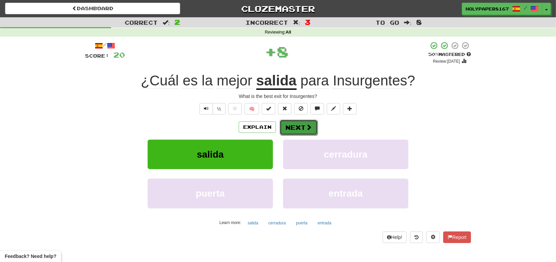
click at [299, 132] on button "Next" at bounding box center [299, 128] width 38 height 16
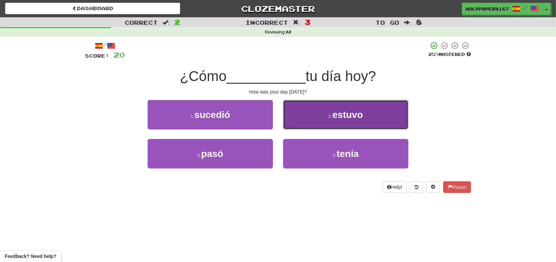
click at [329, 110] on button "2 . estuvo" at bounding box center [345, 114] width 125 height 29
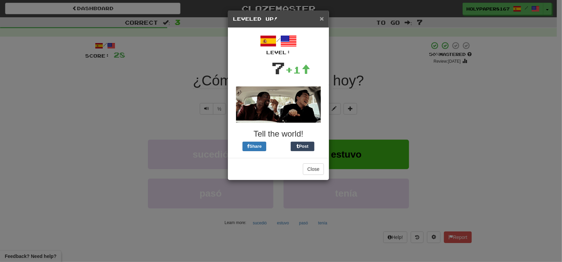
click at [322, 19] on span "×" at bounding box center [322, 19] width 4 height 8
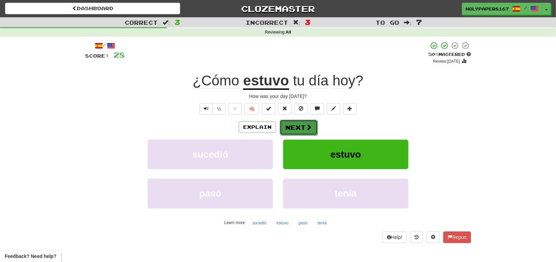
click at [293, 124] on button "Next" at bounding box center [299, 128] width 38 height 16
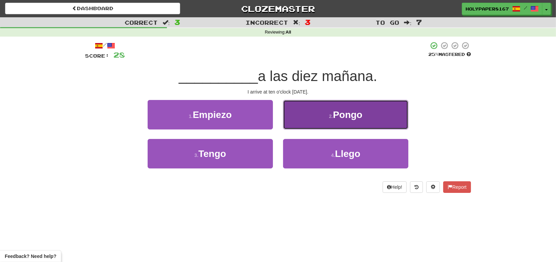
click at [293, 125] on button "2 . [GEOGRAPHIC_DATA]" at bounding box center [345, 114] width 125 height 29
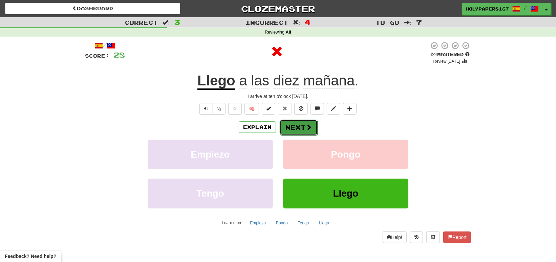
click at [307, 128] on span at bounding box center [309, 127] width 6 height 6
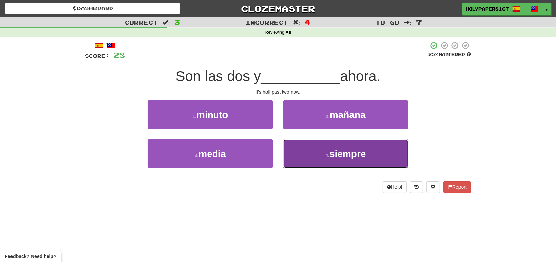
click at [306, 151] on button "4 . siempre" at bounding box center [345, 153] width 125 height 29
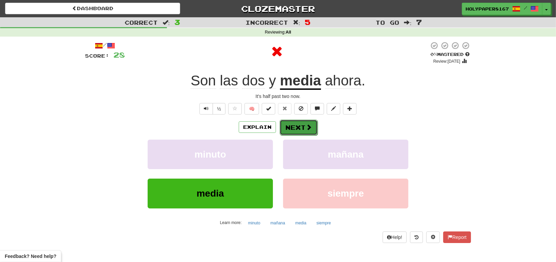
click at [307, 125] on span at bounding box center [309, 127] width 6 height 6
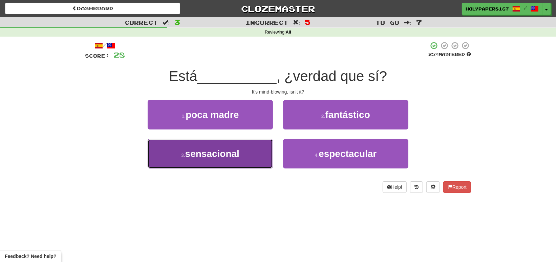
click at [233, 156] on span "sensacional" at bounding box center [212, 153] width 54 height 11
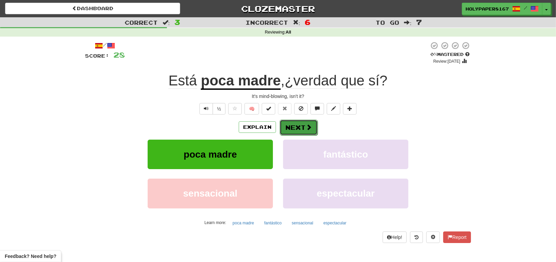
click at [309, 125] on span at bounding box center [309, 127] width 6 height 6
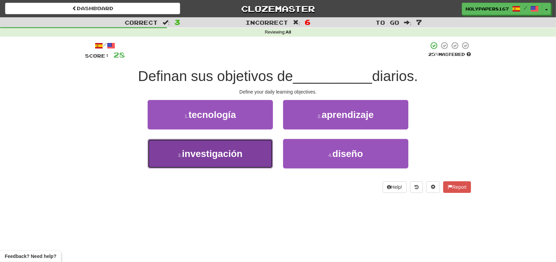
click at [248, 152] on button "3 . investigación" at bounding box center [210, 153] width 125 height 29
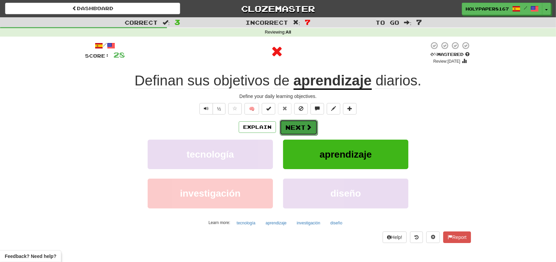
click at [303, 122] on button "Next" at bounding box center [299, 128] width 38 height 16
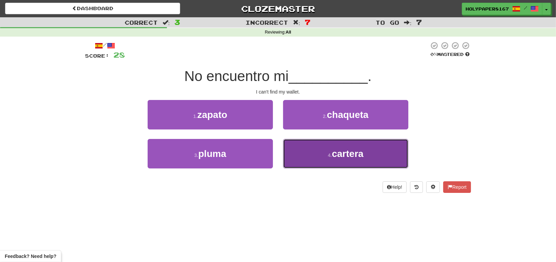
click at [298, 164] on button "4 . cartera" at bounding box center [345, 153] width 125 height 29
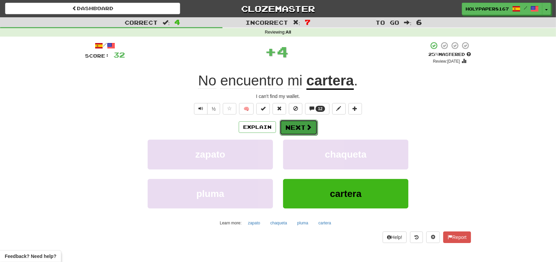
click at [304, 127] on button "Next" at bounding box center [299, 128] width 38 height 16
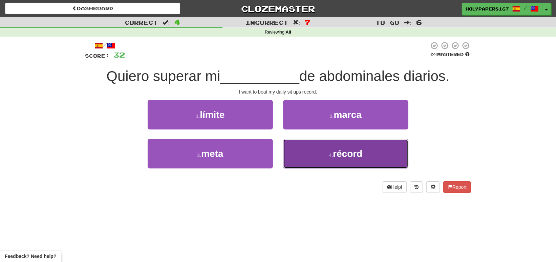
click at [316, 159] on button "4 . récord" at bounding box center [345, 153] width 125 height 29
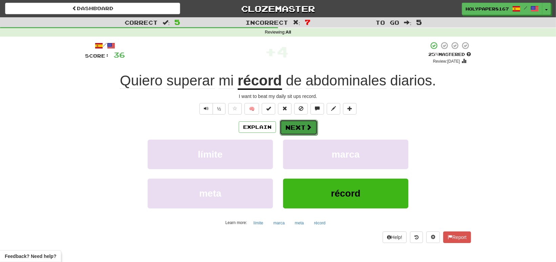
click at [299, 128] on button "Next" at bounding box center [299, 128] width 38 height 16
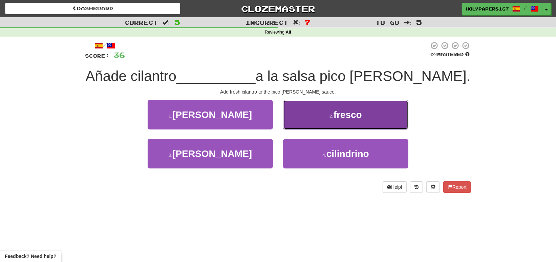
click at [322, 118] on button "2 . fresco" at bounding box center [345, 114] width 125 height 29
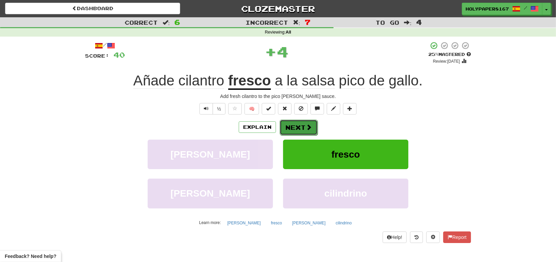
click at [307, 134] on button "Next" at bounding box center [299, 128] width 38 height 16
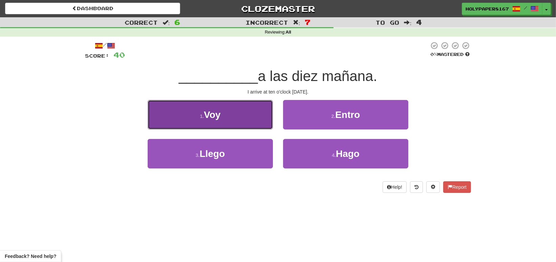
click at [239, 124] on button "1 . Voy" at bounding box center [210, 114] width 125 height 29
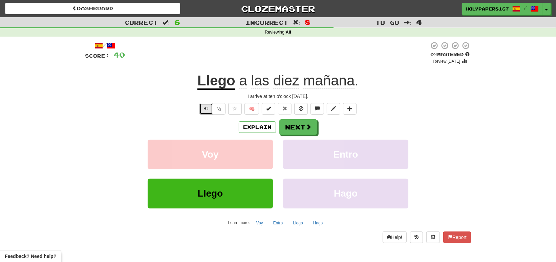
click at [206, 114] on button "Text-to-speech controls" at bounding box center [207, 109] width 14 height 12
click at [205, 108] on span "Text-to-speech controls" at bounding box center [206, 108] width 5 height 5
click at [293, 127] on button "Next" at bounding box center [299, 128] width 38 height 16
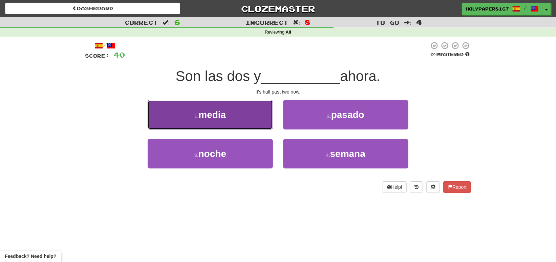
click at [247, 106] on button "1 . media" at bounding box center [210, 114] width 125 height 29
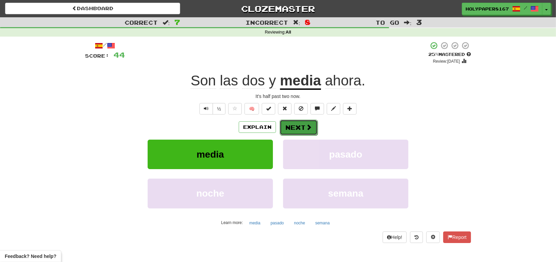
click at [298, 132] on button "Next" at bounding box center [299, 128] width 38 height 16
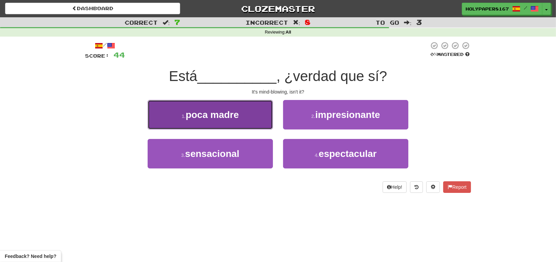
click at [222, 122] on button "1 . poca madre" at bounding box center [210, 114] width 125 height 29
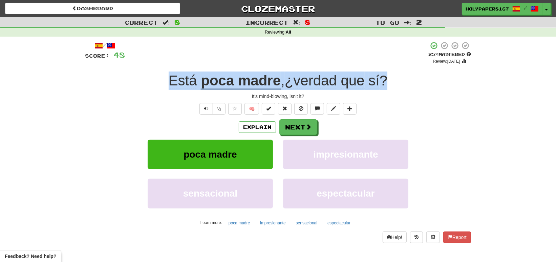
drag, startPoint x: 163, startPoint y: 77, endPoint x: 405, endPoint y: 77, distance: 242.0
click at [405, 77] on div "Está poca madre , ¿verdad que sí ?" at bounding box center [278, 81] width 386 height 19
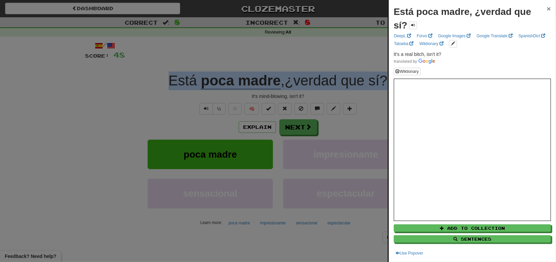
click at [547, 7] on span "×" at bounding box center [549, 9] width 4 height 8
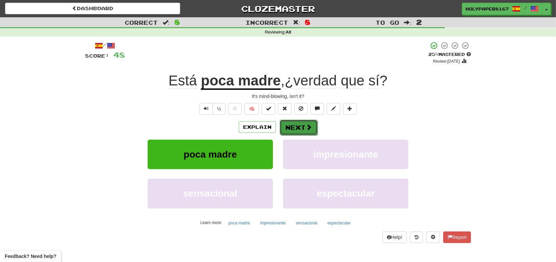
click at [307, 126] on span at bounding box center [309, 127] width 6 height 6
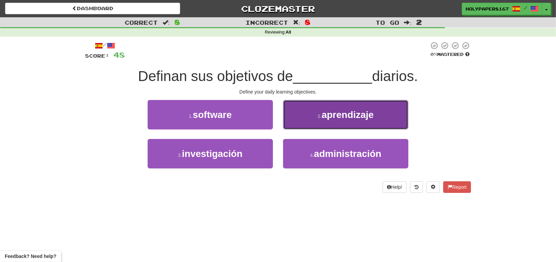
click at [320, 117] on small "2 ." at bounding box center [320, 116] width 4 height 5
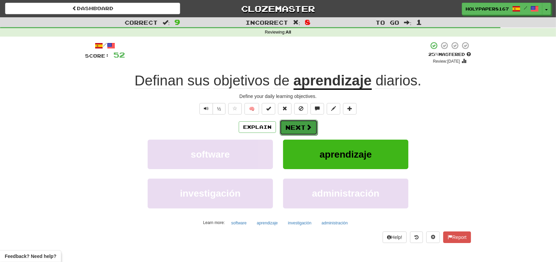
click at [311, 123] on button "Next" at bounding box center [299, 128] width 38 height 16
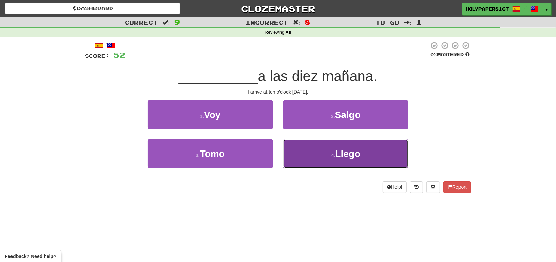
click at [324, 144] on button "4 . Llego" at bounding box center [345, 153] width 125 height 29
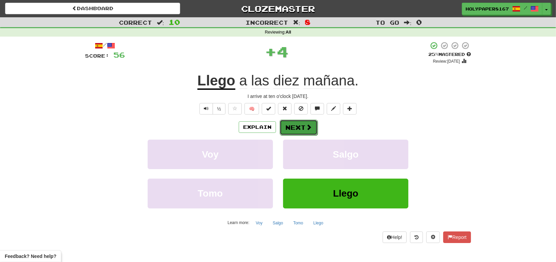
click at [302, 126] on button "Next" at bounding box center [299, 128] width 38 height 16
